Goal: Task Accomplishment & Management: Complete application form

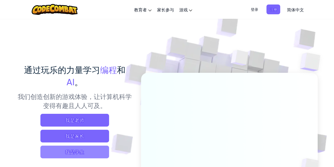
click at [86, 152] on span "我是学生" at bounding box center [74, 151] width 69 height 13
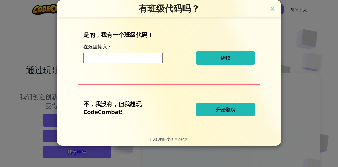
click at [219, 107] on span "开始游戏" at bounding box center [225, 109] width 19 height 6
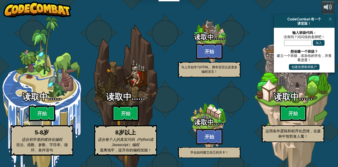
select select "zh-HANS"
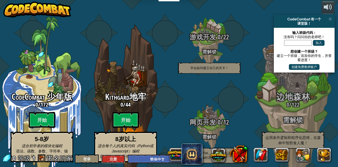
click at [120, 160] on button "注册" at bounding box center [113, 158] width 24 height 9
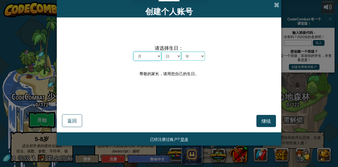
click at [157, 55] on select "月 一月 二月 三月 四月 五月 六月 七月 八月 九月 十月 十一月 十二月" at bounding box center [147, 55] width 28 height 9
select select "6"
click at [133, 51] on select "月 一月 二月 三月 四月 五月 六月 七月 八月 九月 十月 十一月 十二月" at bounding box center [147, 55] width 28 height 9
click at [174, 55] on select "日 1 2 3 4 5 6 7 8 9 10 11 12 13 14 15 16 17 18 19 20 21 22 23 24 25 26 27 28 29…" at bounding box center [171, 55] width 20 height 9
select select "24"
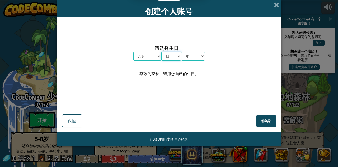
click at [161, 51] on select "日 1 2 3 4 5 6 7 8 9 10 11 12 13 14 15 16 17 18 19 20 21 22 23 24 25 26 27 28 29…" at bounding box center [171, 55] width 20 height 9
click at [194, 58] on select "年 2025 2024 2023 2022 2021 2020 2019 2018 2017 2016 2015 2014 2013 2012 2011 20…" at bounding box center [193, 55] width 24 height 9
select select "2006"
click at [181, 51] on select "年 2025 2024 2023 2022 2021 2020 2019 2018 2017 2016 2015 2014 2013 2012 2011 20…" at bounding box center [193, 55] width 24 height 9
click at [263, 120] on span "继续" at bounding box center [266, 121] width 10 height 6
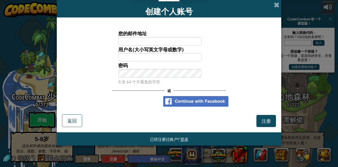
click at [175, 104] on img at bounding box center [195, 101] width 65 height 11
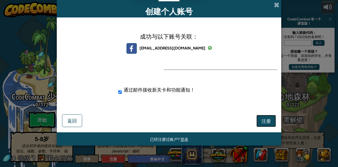
click at [265, 121] on span "注册" at bounding box center [266, 121] width 10 height 6
click at [276, 4] on span at bounding box center [277, 5] width 6 height 6
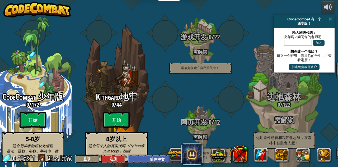
click at [90, 158] on button "登录" at bounding box center [87, 158] width 24 height 9
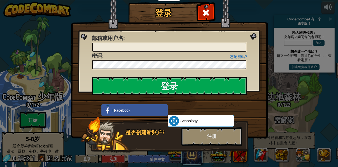
click at [133, 111] on link "Facebook" at bounding box center [134, 110] width 66 height 12
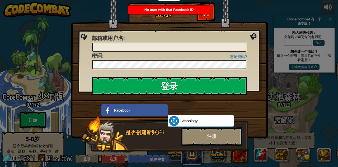
click at [278, 26] on div "登录 未知错误 邮箱或用户名 : 忘记密码? 密码 : 登录 正在登录 Facebook Schoology ClassLink 是否创建新账户? 注册" at bounding box center [169, 83] width 338 height 167
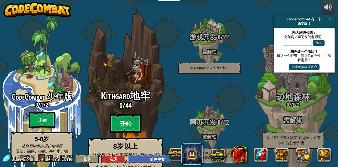
click at [137, 116] on btn "开始" at bounding box center [126, 123] width 32 height 19
select select "zh-HANS"
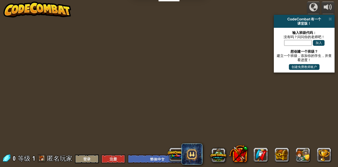
select select "zh-HANS"
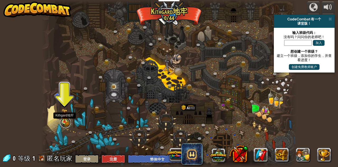
click at [68, 120] on link at bounding box center [65, 122] width 11 height 11
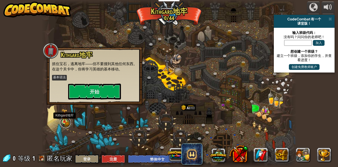
click at [65, 122] on link at bounding box center [65, 122] width 11 height 11
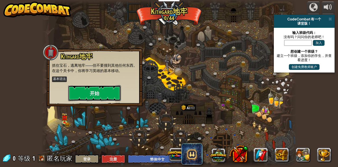
click at [91, 94] on button "开始" at bounding box center [94, 93] width 53 height 16
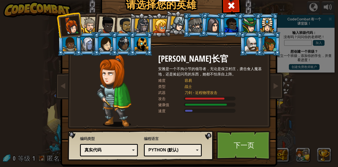
click at [85, 24] on div at bounding box center [89, 25] width 16 height 16
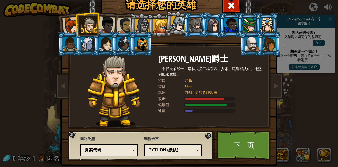
click at [101, 24] on div at bounding box center [106, 24] width 17 height 17
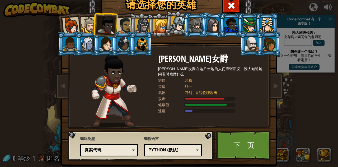
click at [82, 24] on div at bounding box center [89, 25] width 16 height 16
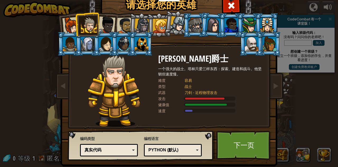
click at [66, 24] on div at bounding box center [70, 25] width 17 height 17
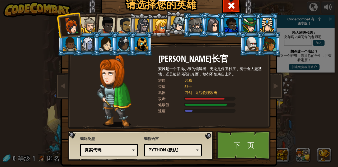
click at [158, 23] on div at bounding box center [160, 26] width 14 height 14
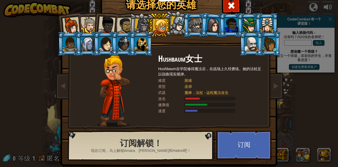
click at [174, 23] on div at bounding box center [178, 24] width 16 height 16
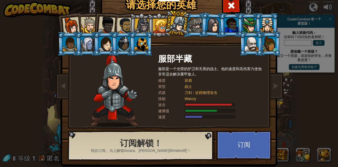
click at [189, 25] on div at bounding box center [196, 25] width 14 height 14
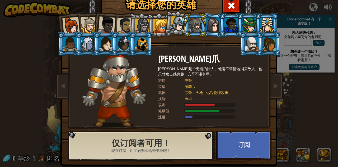
click at [158, 27] on div at bounding box center [160, 26] width 14 height 14
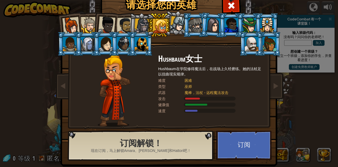
click at [131, 26] on li at bounding box center [141, 24] width 25 height 25
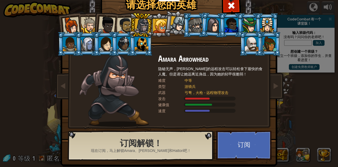
click at [117, 27] on div at bounding box center [125, 25] width 16 height 16
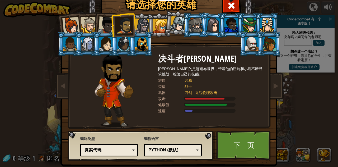
click at [137, 25] on div at bounding box center [141, 25] width 15 height 15
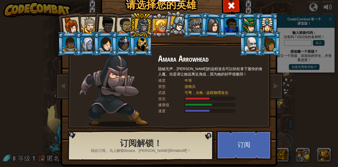
click at [122, 26] on div at bounding box center [125, 25] width 16 height 16
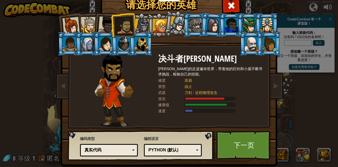
click at [104, 25] on div at bounding box center [106, 24] width 17 height 17
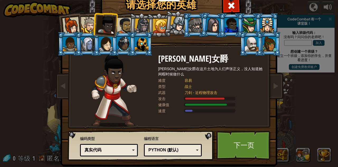
click at [122, 25] on div at bounding box center [125, 25] width 16 height 16
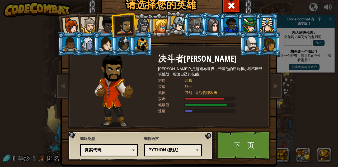
click at [86, 25] on div at bounding box center [89, 25] width 16 height 16
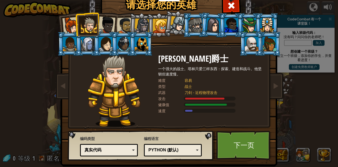
click at [186, 150] on div "Python (默认)" at bounding box center [171, 150] width 46 height 6
click at [184, 138] on div "编程语言 Python (默认) JavaScript Lua C++ Java (测试) Python (默认) C++ - （仅限订阅者）游戏开发和高性能…" at bounding box center [173, 145] width 58 height 23
click at [122, 148] on div "真实代码" at bounding box center [108, 150] width 46 height 6
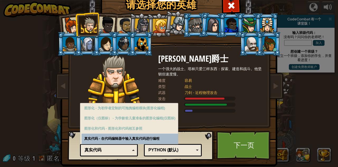
click at [117, 136] on div "编码类型 真实代码 图形化和代码 图形化 图形化（仅图标） 真实代码 图形化 - 为初学者定制的可拖拽编程模块(图形化编程) 图形化（仅图标） - 为学龄前儿…" at bounding box center [109, 145] width 58 height 22
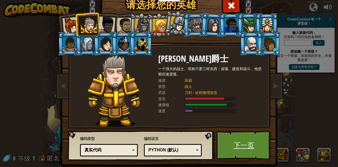
click at [246, 151] on link "下一页" at bounding box center [243, 144] width 55 height 29
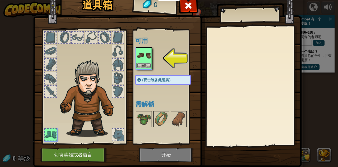
click at [144, 56] on img at bounding box center [144, 55] width 15 height 15
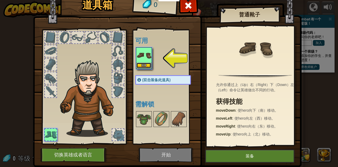
click at [140, 63] on button "装备" at bounding box center [144, 66] width 15 height 6
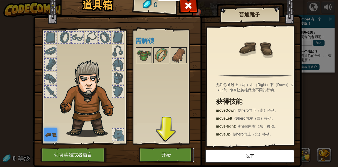
click at [157, 149] on button "开始" at bounding box center [166, 154] width 55 height 15
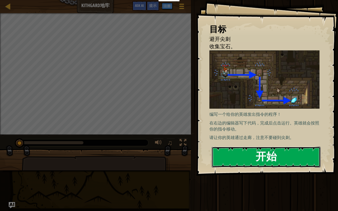
click at [234, 151] on button "开始" at bounding box center [266, 157] width 109 height 21
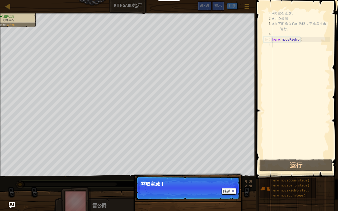
click at [190, 166] on p "夺取宝藏！" at bounding box center [188, 184] width 94 height 5
click at [220, 166] on div "继续" at bounding box center [227, 191] width 17 height 7
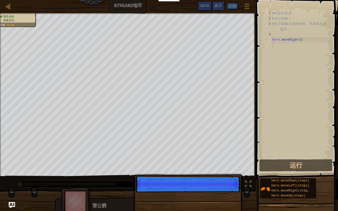
scroll to position [2, 0]
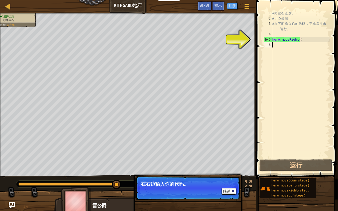
click at [216, 166] on p "继续 在右边输入你的代码。" at bounding box center [187, 188] width 105 height 24
click at [287, 44] on div "# 向 宝 石 进 发 。 # 小 心 尖 刺 ！ # 在 下 面 输 入 你 的 代 码 ， 完 成 后 点 击 运 行 。 hero . moveRigh…" at bounding box center [300, 90] width 59 height 158
click at [284, 40] on div "# 向 宝 石 进 发 。 # 小 心 尖 刺 ！ # 在 下 面 输 入 你 的 代 码 ， 完 成 后 点 击 运 行 。 hero . moveRigh…" at bounding box center [300, 90] width 59 height 158
click at [299, 40] on div "# 向 宝 石 进 发 。 # 小 心 尖 刺 ！ # 在 下 面 输 入 你 的 代 码 ， 完 成 后 点 击 运 行 。 hero . moveRigh…" at bounding box center [300, 90] width 59 height 158
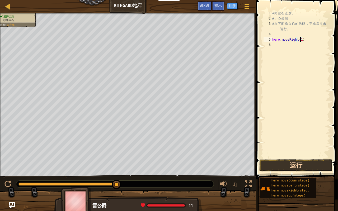
type textarea "hero.moveRight(1)"
click at [309, 166] on button "运行" at bounding box center [295, 166] width 73 height 12
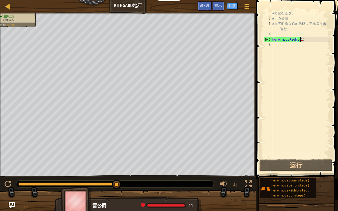
click at [289, 46] on div "# 向 宝 石 进 发 。 # 小 心 尖 刺 ！ # 在 下 面 输 入 你 的 代 码 ， 完 成 后 点 击 运 行 。 hero . moveRigh…" at bounding box center [300, 90] width 59 height 158
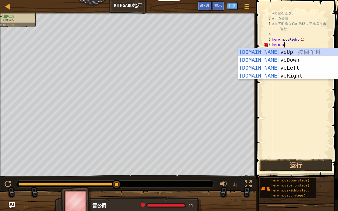
scroll to position [2, 1]
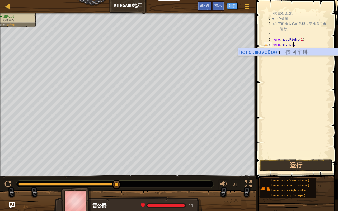
type textarea "hero.moveDown"
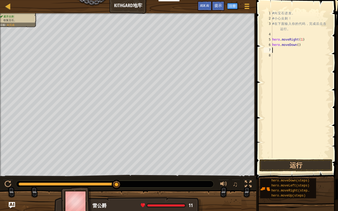
scroll to position [2, 0]
type textarea "hero.moveDown(1)"
click at [292, 162] on button "运行" at bounding box center [295, 166] width 73 height 12
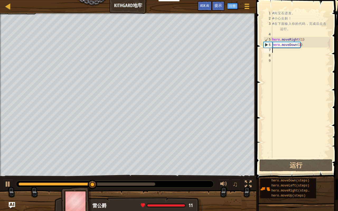
click at [281, 51] on div "# 向 宝 石 进 发 。 # 小 心 尖 刺 ！ # 在 下 面 输 入 你 的 代 码 ， 完 成 后 点 击 运 行 。 hero . moveRigh…" at bounding box center [300, 90] width 59 height 158
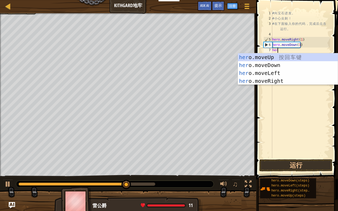
type textarea "hero"
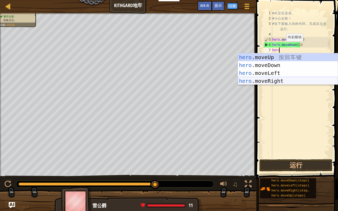
click at [277, 81] on div "hero .moveUp 按 回 车 键 hero .moveDown 按 回 车 键 hero .moveLeft 按 回 车 键 hero .moveRi…" at bounding box center [288, 77] width 100 height 48
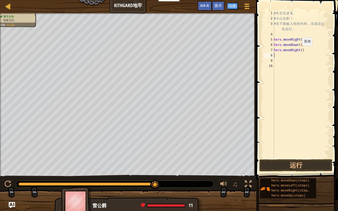
click at [299, 51] on div "# 向 宝 石 进 发 。 # 小 心 尖 刺 ！ # 在 下 面 输 入 你 的 代 码 ， 完 成 后 点 击 运 行 。 hero . moveRigh…" at bounding box center [301, 90] width 57 height 158
type textarea "hero.moveRight(1)"
click at [281, 164] on button "运行" at bounding box center [295, 166] width 73 height 12
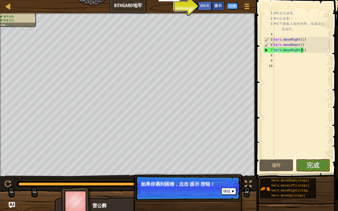
click at [218, 6] on span "提示" at bounding box center [217, 5] width 7 height 5
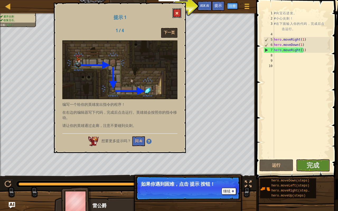
click at [175, 12] on button at bounding box center [176, 13] width 9 height 10
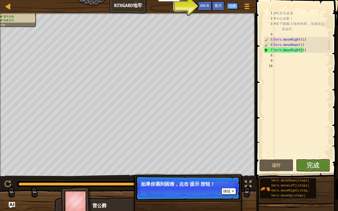
click at [207, 166] on p "继续 如果你遇到困难，点击 提示 按钮！" at bounding box center [187, 188] width 105 height 24
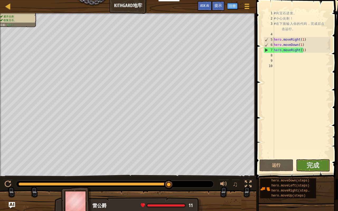
click at [229, 166] on div "避开尖刺 收集宝石。 目标 : 成功！ ♫ 雷公爵 11 x: 30 y: 6 No target 继续 如果你遇到困难，点击 提示 按钮！" at bounding box center [169, 112] width 338 height 199
click at [306, 165] on button "完成" at bounding box center [313, 166] width 34 height 12
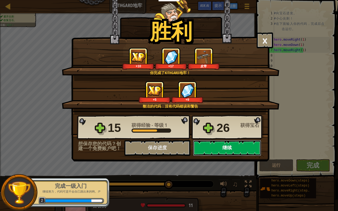
click at [212, 147] on button "继续" at bounding box center [227, 148] width 68 height 16
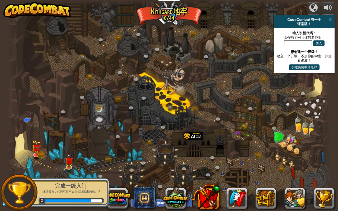
select select "zh-HANS"
click at [68, 163] on img at bounding box center [69, 157] width 8 height 19
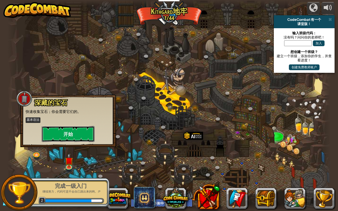
click at [78, 135] on button "开始" at bounding box center [68, 134] width 53 height 16
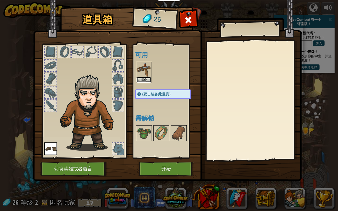
click at [144, 78] on button "装备" at bounding box center [144, 80] width 15 height 6
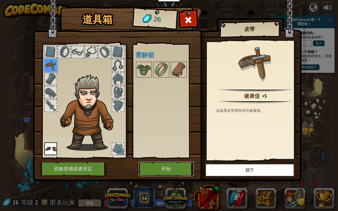
click at [161, 166] on button "开始" at bounding box center [166, 169] width 55 height 15
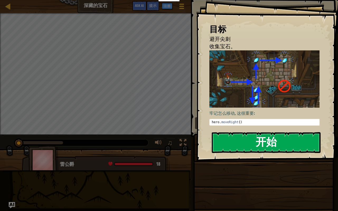
click at [246, 141] on button "开始" at bounding box center [266, 142] width 109 height 21
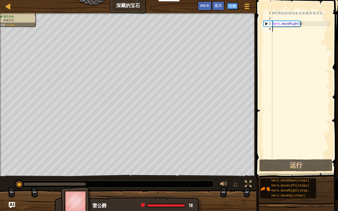
type textarea "hero.moveRight()"
type textarea "hero.moveRight(1)"
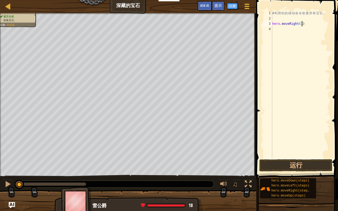
scroll to position [2, 0]
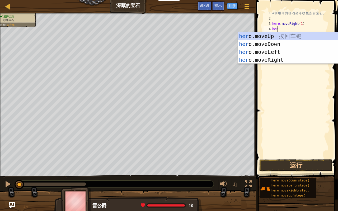
type textarea "hero"
click at [265, 45] on div "hero .moveUp 按 回 车 键 hero .moveDown 按 回 车 键 hero .moveLeft 按 回 车 键 hero .moveRi…" at bounding box center [288, 56] width 100 height 48
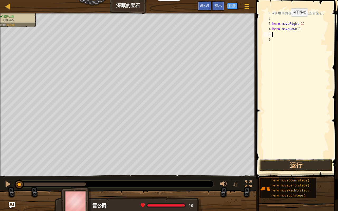
scroll to position [2, 0]
click at [296, 29] on div "# 利 用 你 的 移 动 命 令 收 集 所 有 宝 石 。 hero . moveRight ( 1 ) hero . moveDown ( )" at bounding box center [300, 90] width 59 height 158
type textarea "hero.moveDown(1)"
click at [292, 35] on div "# 利 用 你 的 移 动 命 令 收 集 所 有 宝 石 。 hero . moveRight ( 1 ) hero . moveDown ( 1 )" at bounding box center [300, 90] width 59 height 158
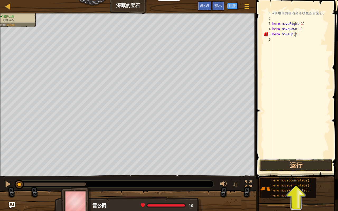
scroll to position [2, 2]
type textarea "hero.moveUp(2)"
type textarea "hero.movRigh(1)"
click at [283, 47] on div "# 利 用 你 的 移 动 命 令 收 集 所 有 宝 石 。 hero . moveRight ( 1 ) hero . moveDown ( 1 ) he…" at bounding box center [300, 90] width 59 height 158
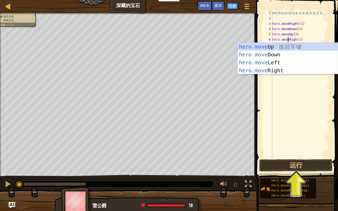
scroll to position [2, 1]
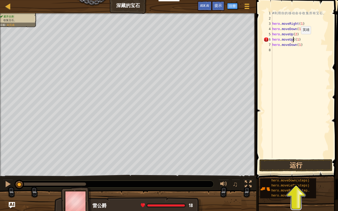
type textarea "hero.moveUp(1)"
click at [295, 48] on div "# 利 用 你 的 移 动 命 令 收 集 所 有 宝 石 。 hero . moveRight ( 1 ) hero . moveDown ( 1 ) he…" at bounding box center [300, 90] width 59 height 158
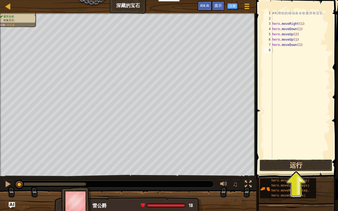
click at [294, 166] on button "运行" at bounding box center [295, 166] width 73 height 12
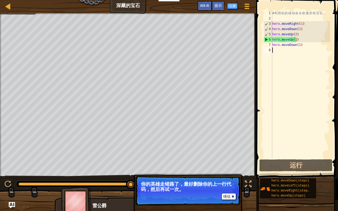
click at [299, 41] on div "# 利 用 你 的 移 动 命 令 收 集 所 有 宝 石 。 hero . moveRight ( 1 ) hero . moveDown ( 1 ) he…" at bounding box center [300, 90] width 59 height 158
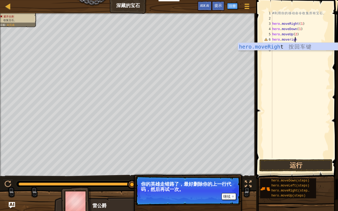
scroll to position [2, 2]
type textarea "hero.moveright"
click at [296, 46] on div "hero.moveRight 按 回 车 键" at bounding box center [288, 55] width 100 height 24
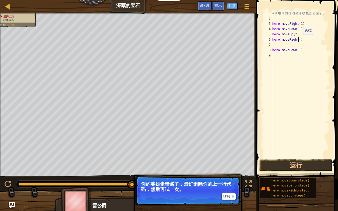
click at [299, 40] on div "# 利 用 你 的 移 动 命 令 收 集 所 有 宝 石 。 hero . moveRight ( 1 ) hero . moveDown ( 1 ) he…" at bounding box center [300, 90] width 59 height 158
type textarea "hero.moveRight(1)"
click at [295, 44] on div "# 利 用 你 的 移 动 命 令 收 集 所 有 宝 石 。 hero . moveRight ( 1 ) hero . moveDown ( 1 ) he…" at bounding box center [300, 90] width 59 height 158
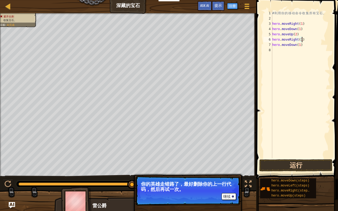
type textarea "hero.moveRight(1)"
click at [306, 165] on button "运行" at bounding box center [295, 166] width 73 height 12
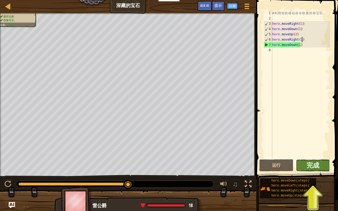
click at [312, 166] on span "完成" at bounding box center [313, 165] width 13 height 8
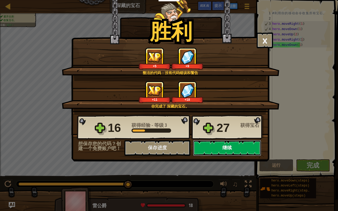
click at [218, 148] on button "继续" at bounding box center [227, 148] width 68 height 16
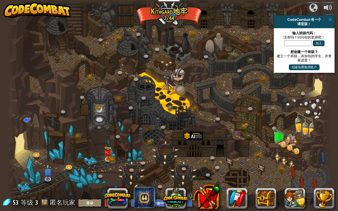
select select "zh-HANS"
click at [108, 152] on img at bounding box center [108, 150] width 5 height 5
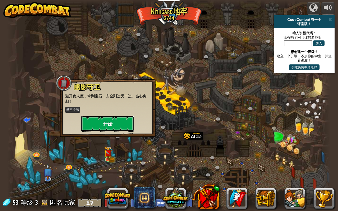
click at [112, 128] on button "开始" at bounding box center [107, 124] width 53 height 16
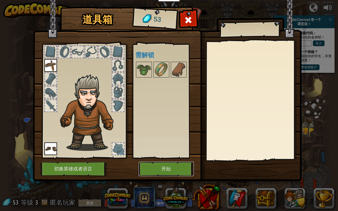
click at [162, 164] on button "开始" at bounding box center [166, 169] width 55 height 15
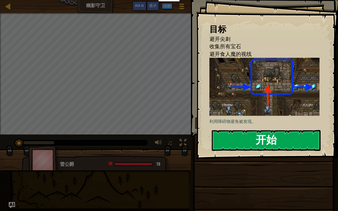
click at [256, 143] on button "开始" at bounding box center [266, 140] width 109 height 21
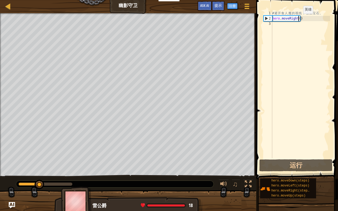
click at [299, 19] on div "# 避 开 食 人 魔 的 视 线 ， 收 集 宝 石 。 hero . moveRight ( )" at bounding box center [300, 90] width 59 height 158
type textarea "hero.moveRight(1)"
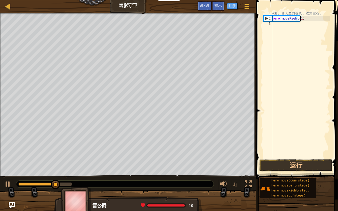
click at [286, 25] on div "# 避 开 食 人 魔 的 视 线 ， 收 集 宝 石 。 hero . moveRight ( 1 )" at bounding box center [300, 90] width 59 height 158
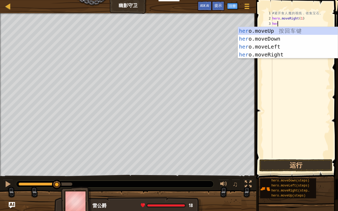
type textarea "hero"
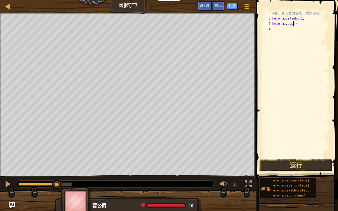
type textarea "hero.moveUp(1)"
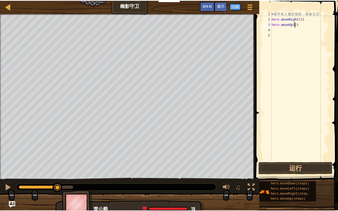
scroll to position [2, 2]
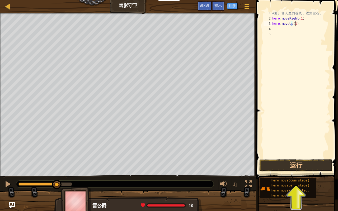
click at [279, 27] on div "# 避 开 食 人 魔 的 视 线 ， 收 集 宝 石 。 hero . moveRight ( 1 ) hero . moveUp ( 1 )" at bounding box center [300, 90] width 59 height 158
type textarea "h"
type textarea "hero.moveRight(1)"
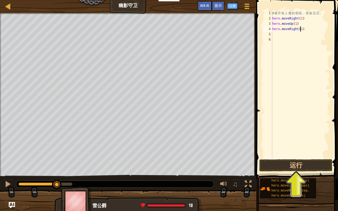
click at [282, 35] on div "# 避 开 食 人 魔 的 视 线 ， 收 集 宝 石 。 hero . moveRight ( 1 ) hero . moveUp ( 1 ) hero .…" at bounding box center [300, 90] width 59 height 158
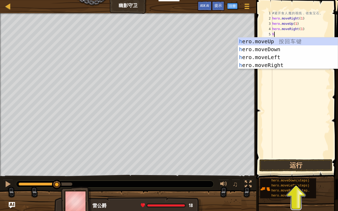
type textarea "her"
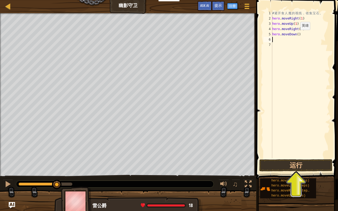
click at [296, 35] on div "# 避 开 食 人 魔 的 视 线 ， 收 集 宝 石 。 hero . moveRight ( 1 ) hero . moveUp ( 1 ) hero .…" at bounding box center [300, 90] width 59 height 158
type textarea "hero.moveDown(1)"
click at [286, 42] on div "# 避 开 食 人 魔 的 视 线 ， 收 集 宝 石 。 hero . moveRight ( 1 ) hero . moveUp ( 1 ) hero .…" at bounding box center [300, 90] width 59 height 158
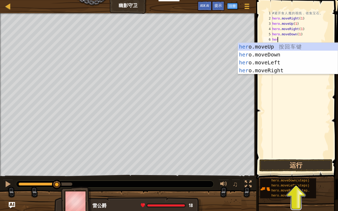
type textarea "hero"
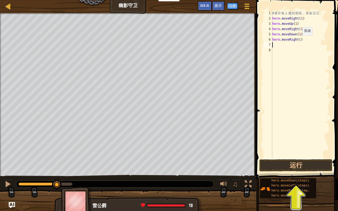
click at [298, 41] on div "# 避 开 食 人 魔 的 视 线 ， 收 集 宝 石 。 hero . moveRight ( 1 ) hero . moveUp ( 1 ) hero .…" at bounding box center [300, 90] width 59 height 158
type textarea "hero.moveRight(1)"
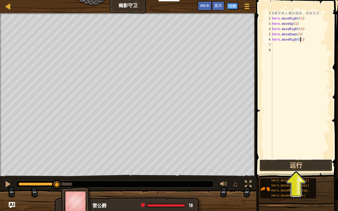
click at [306, 164] on button "运行" at bounding box center [295, 166] width 73 height 12
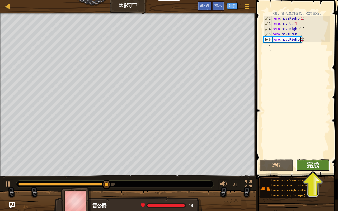
click at [314, 166] on span "完成" at bounding box center [313, 165] width 13 height 8
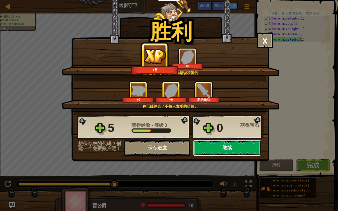
click at [249, 151] on button "继续" at bounding box center [227, 148] width 68 height 16
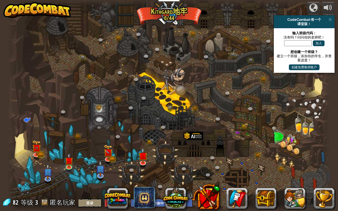
select select "zh-HANS"
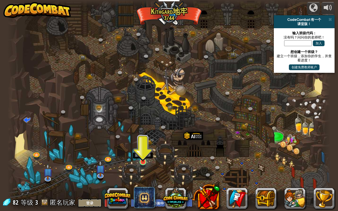
click at [145, 158] on img at bounding box center [143, 153] width 8 height 19
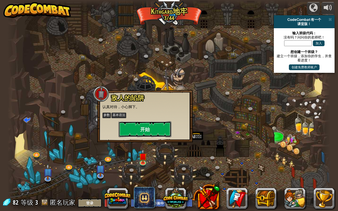
click at [142, 126] on button "开始" at bounding box center [145, 129] width 53 height 16
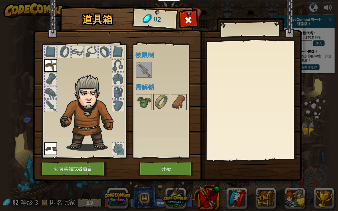
click at [146, 72] on img at bounding box center [144, 69] width 15 height 15
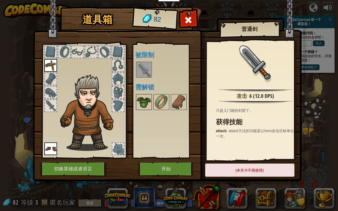
click at [144, 101] on img at bounding box center [144, 102] width 15 height 15
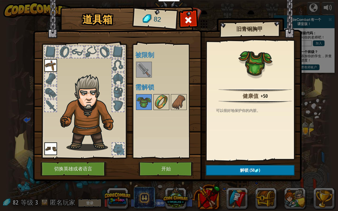
click at [163, 104] on img at bounding box center [161, 102] width 15 height 15
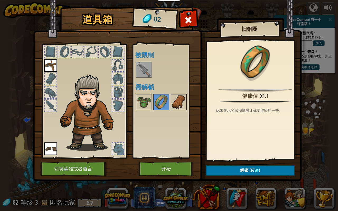
click at [175, 104] on img at bounding box center [178, 102] width 15 height 15
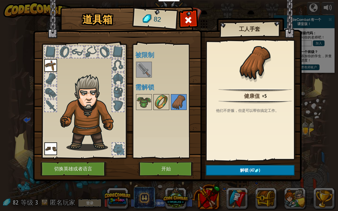
click at [159, 102] on img at bounding box center [161, 102] width 15 height 15
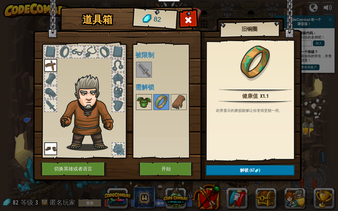
click at [149, 102] on img at bounding box center [144, 102] width 15 height 15
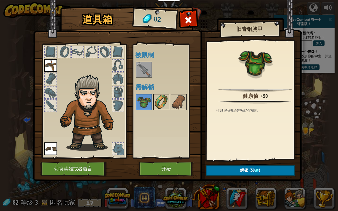
click at [161, 104] on img at bounding box center [161, 102] width 15 height 15
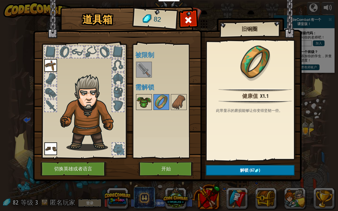
click at [142, 102] on img at bounding box center [144, 102] width 15 height 15
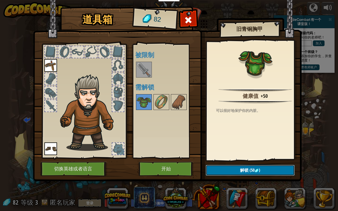
click at [237, 166] on button "解锁 (50 )" at bounding box center [250, 170] width 89 height 11
click at [232, 166] on button "确认" at bounding box center [250, 170] width 89 height 11
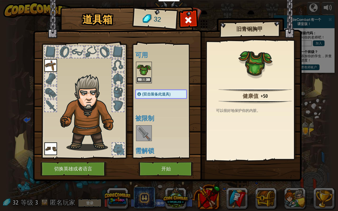
click at [147, 80] on button "装备" at bounding box center [144, 80] width 15 height 6
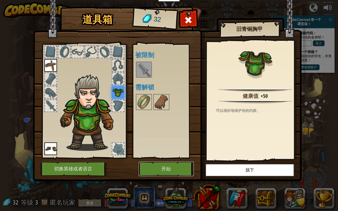
click at [170, 166] on button "开始" at bounding box center [166, 169] width 55 height 15
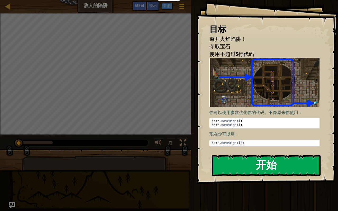
click at [243, 166] on button "开始" at bounding box center [266, 165] width 109 height 21
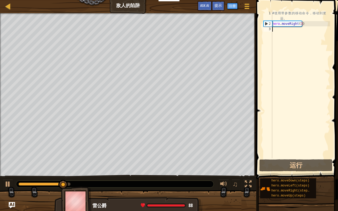
click at [279, 30] on div "# 使 用 带 参 数 的 移 动 命 令 ， 移 动 到 更 远 。 hero . moveRight ( 3 )" at bounding box center [300, 93] width 59 height 164
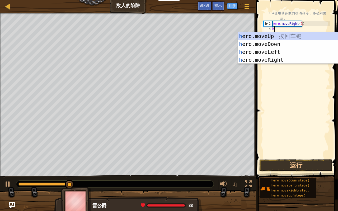
scroll to position [2, 0]
type textarea "hero"
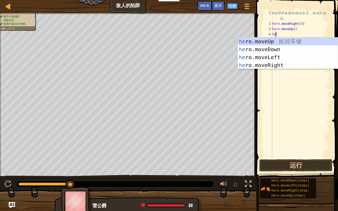
type textarea "hero"
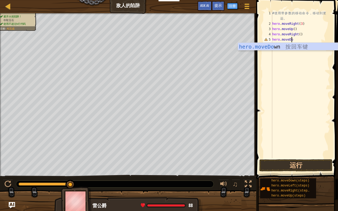
scroll to position [2, 2]
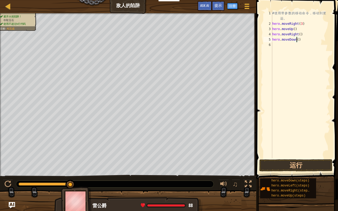
type textarea "hero.moveDown(3)"
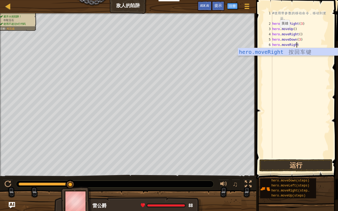
scroll to position [2, 2]
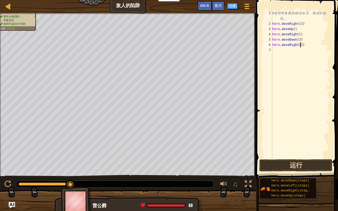
type textarea "hero.moveRight(2)"
click at [306, 160] on button "运行" at bounding box center [295, 166] width 73 height 12
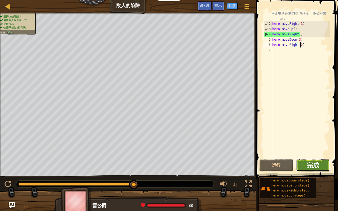
click at [313, 164] on span "完成" at bounding box center [313, 165] width 13 height 8
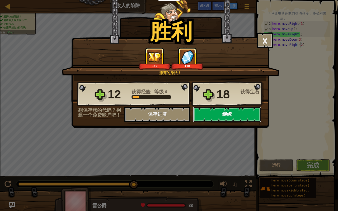
click at [239, 116] on button "继续" at bounding box center [227, 115] width 68 height 16
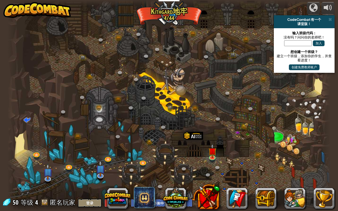
select select "zh-HANS"
click at [213, 158] on link at bounding box center [212, 157] width 11 height 11
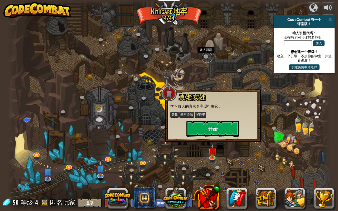
click at [207, 55] on link at bounding box center [207, 57] width 11 height 11
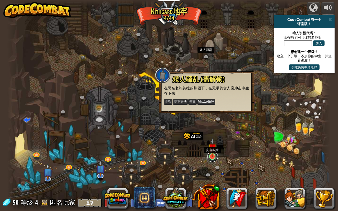
click at [211, 157] on link at bounding box center [212, 157] width 11 height 11
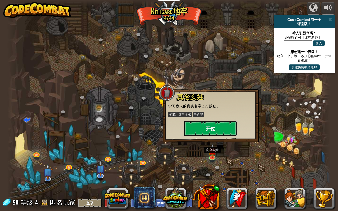
click at [210, 125] on button "开始" at bounding box center [210, 129] width 53 height 16
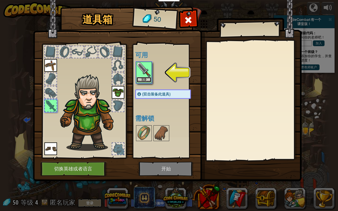
click at [147, 79] on button "装备" at bounding box center [144, 80] width 15 height 6
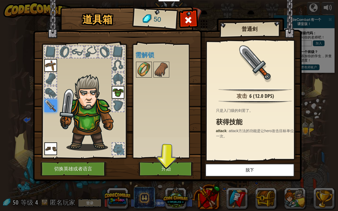
click at [143, 68] on img at bounding box center [144, 69] width 15 height 15
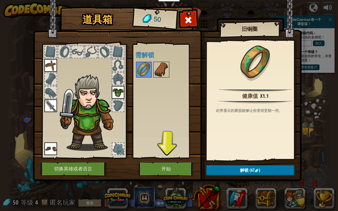
click at [164, 73] on img at bounding box center [161, 69] width 15 height 15
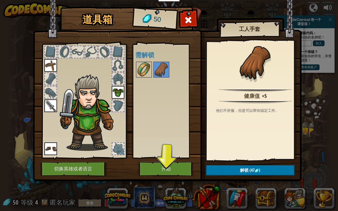
click at [145, 72] on img at bounding box center [144, 69] width 15 height 15
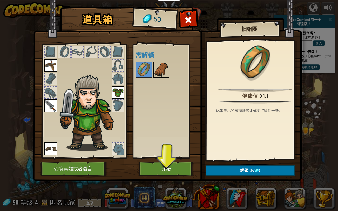
click at [160, 75] on img at bounding box center [161, 69] width 15 height 15
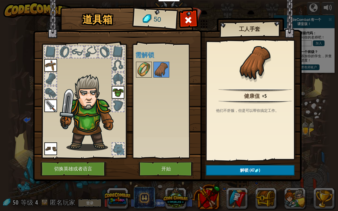
click at [145, 73] on img at bounding box center [144, 69] width 15 height 15
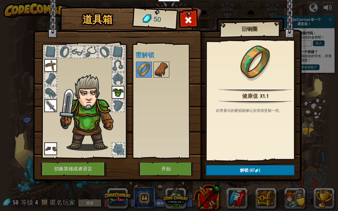
click at [158, 72] on img at bounding box center [161, 69] width 15 height 15
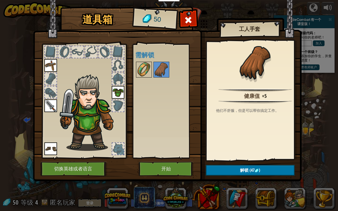
click at [147, 70] on img at bounding box center [144, 69] width 15 height 15
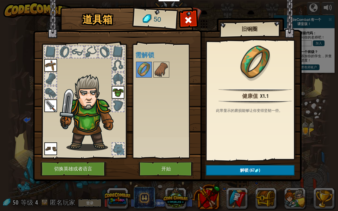
drag, startPoint x: 158, startPoint y: 74, endPoint x: 168, endPoint y: 81, distance: 12.3
click at [159, 74] on img at bounding box center [161, 69] width 15 height 15
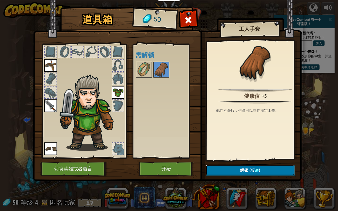
click at [244, 166] on span "解锁" at bounding box center [244, 170] width 8 height 6
click at [226, 166] on button "确认" at bounding box center [250, 170] width 89 height 11
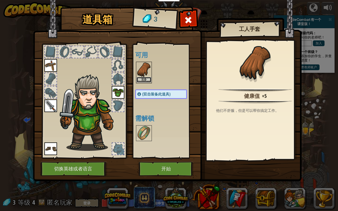
click at [151, 78] on button "装备" at bounding box center [144, 80] width 15 height 6
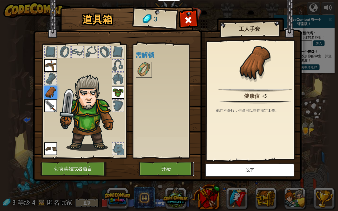
click at [173, 166] on button "开始" at bounding box center [166, 169] width 55 height 15
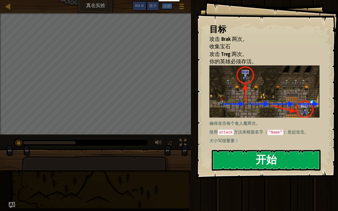
click at [266, 161] on button "开始" at bounding box center [266, 160] width 109 height 21
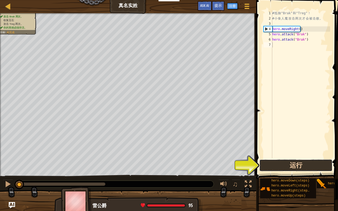
click at [276, 163] on button "运行" at bounding box center [295, 166] width 73 height 12
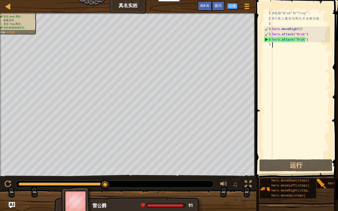
type textarea "k"
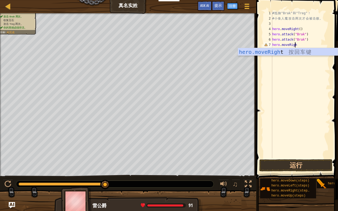
scroll to position [2, 2]
type textarea "hero.moveRight()"
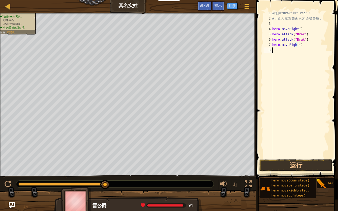
click at [282, 49] on div "# 抵 御 "Brak" 和 "Treg" ！ # 小 食 人 魔 攻 击 两 次 才 会 被 击 败 。 hero . moveRight ( ) hero…" at bounding box center [300, 90] width 59 height 158
type textarea "hero.attack("Treg")"
click at [297, 165] on button "运行" at bounding box center [295, 166] width 73 height 12
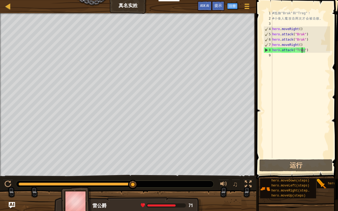
click at [290, 60] on div "# 抵 御 "Brak" 和 "Treg" ！ # 小 食 人 魔 攻 击 两 次 才 会 被 击 败 。 hero . moveRight ( ) hero…" at bounding box center [300, 90] width 59 height 158
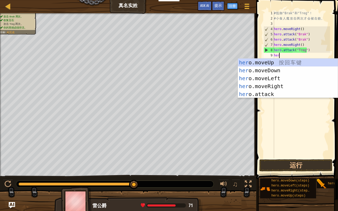
scroll to position [2, 0]
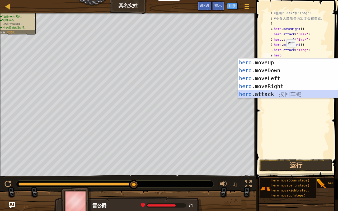
click at [277, 94] on div "hero .moveUp 按 回 车 键 hero .moveDown 按 回 车 键 hero .moveLeft 按 回 车 键 hero .moveRi…" at bounding box center [288, 86] width 100 height 55
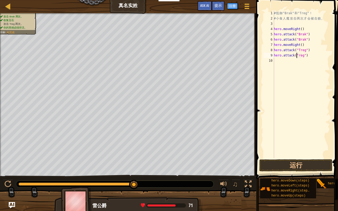
scroll to position [2, 2]
type textarea "hero.attack("Treg")"
click at [292, 166] on button "运行" at bounding box center [295, 166] width 73 height 12
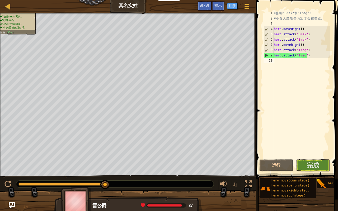
click at [285, 61] on div "# 抵 御 "Brak" 和 "Treg" ！ # 小 食 人 魔 攻 击 两 次 才 会 被 击 败 。 hero . moveRight ( ) hero…" at bounding box center [301, 90] width 57 height 158
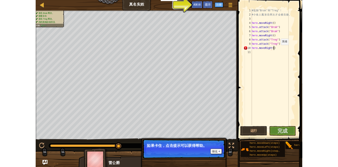
scroll to position [2, 2]
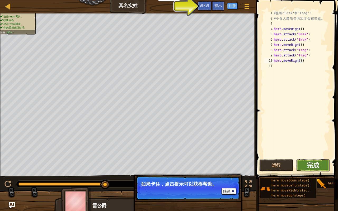
type textarea "hero.moveRight()"
click at [307, 165] on span "完成" at bounding box center [313, 165] width 13 height 8
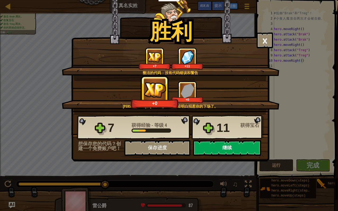
click at [236, 147] on button "继续" at bounding box center [227, 148] width 68 height 16
select select "zh-HANS"
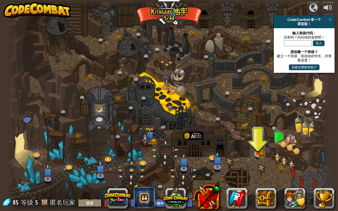
click at [257, 153] on img at bounding box center [258, 145] width 8 height 18
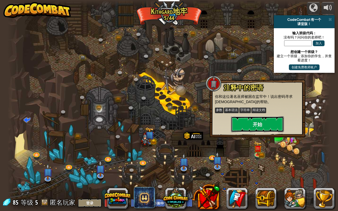
click at [254, 123] on button "开始" at bounding box center [257, 124] width 53 height 16
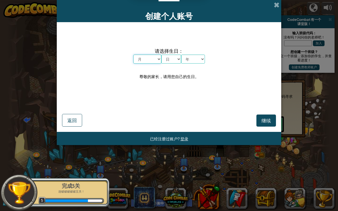
click at [157, 60] on select "月 一月 二月 三月 四月 五月 六月 七月 八月 九月 十月 十一月 十二月" at bounding box center [147, 59] width 28 height 9
select select "6"
click at [133, 55] on select "月 一月 二月 三月 四月 五月 六月 七月 八月 九月 十月 十一月 十二月" at bounding box center [147, 59] width 28 height 9
click at [173, 57] on select "日 1 2 3 4 5 6 7 8 9 10 11 12 13 14 15 16 17 18 19 20 21 22 23 24 25 26 27 28 29…" at bounding box center [171, 59] width 20 height 9
select select "24"
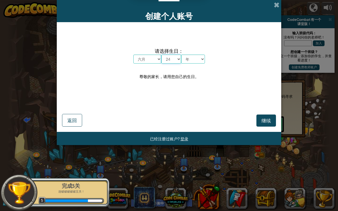
click at [161, 55] on select "日 1 2 3 4 5 6 7 8 9 10 11 12 13 14 15 16 17 18 19 20 21 22 23 24 25 26 27 28 29…" at bounding box center [171, 59] width 20 height 9
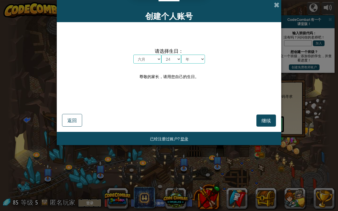
click at [197, 54] on span "请选择生日：" at bounding box center [169, 51] width 72 height 8
click at [199, 58] on select "年 2025 2024 2023 2022 2021 2020 2019 2018 2017 2016 2015 2014 2013 2012 2011 20…" at bounding box center [193, 59] width 24 height 9
select select "2006"
click at [181, 55] on select "年 2025 2024 2023 2022 2021 2020 2019 2018 2017 2016 2015 2014 2013 2012 2011 20…" at bounding box center [193, 59] width 24 height 9
click at [264, 121] on span "继续" at bounding box center [266, 121] width 10 height 6
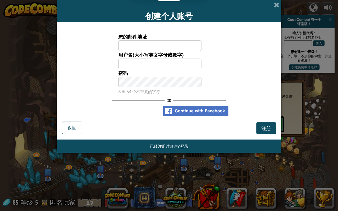
click at [193, 113] on img at bounding box center [195, 111] width 65 height 11
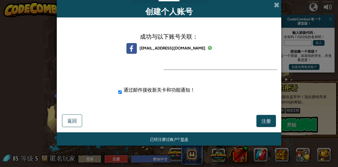
drag, startPoint x: 179, startPoint y: 63, endPoint x: 162, endPoint y: 85, distance: 28.0
click at [162, 85] on div "通过邮件接收新关卡和功能通知！" at bounding box center [178, 90] width 128 height 14
click at [265, 121] on span "注册" at bounding box center [266, 121] width 10 height 6
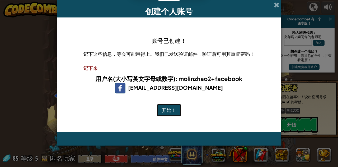
click at [172, 113] on button "开始！" at bounding box center [169, 110] width 24 height 12
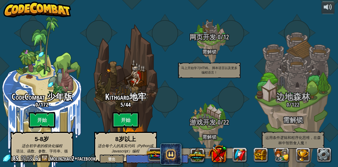
select select "zh-HANS"
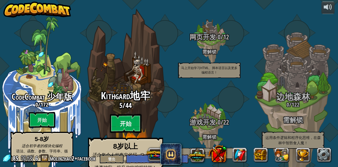
click at [132, 114] on btn "开始" at bounding box center [126, 123] width 32 height 19
select select "zh-HANS"
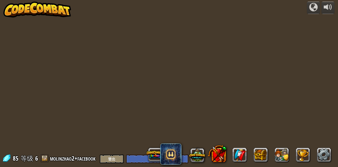
select select "zh-HANS"
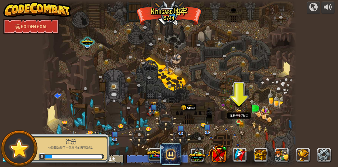
click at [238, 117] on img at bounding box center [238, 115] width 3 height 3
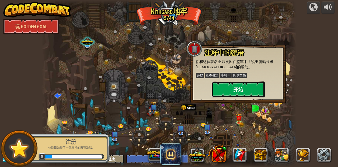
click at [229, 92] on button "开始" at bounding box center [238, 89] width 53 height 16
